Goal: Task Accomplishment & Management: Manage account settings

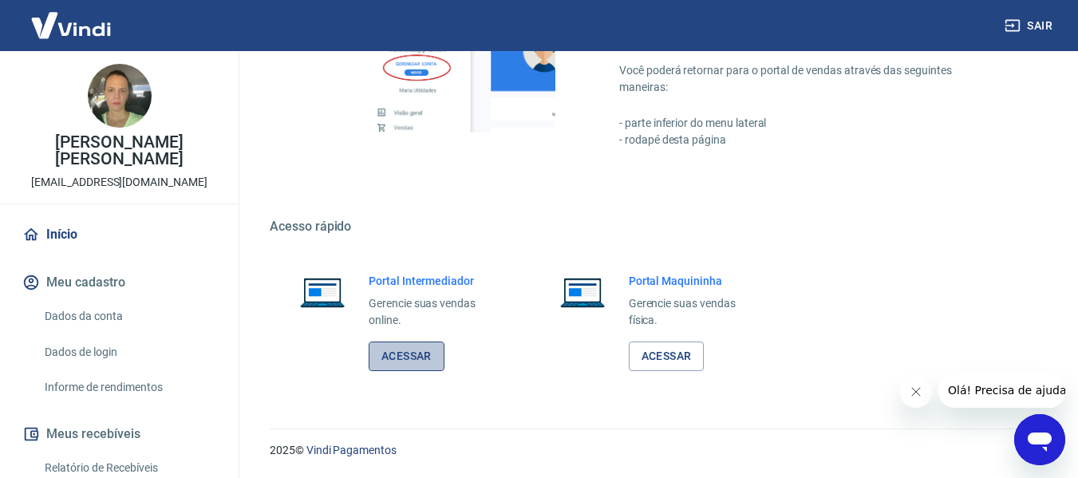
click at [402, 357] on link "Acessar" at bounding box center [407, 356] width 76 height 30
